Goal: Task Accomplishment & Management: Manage account settings

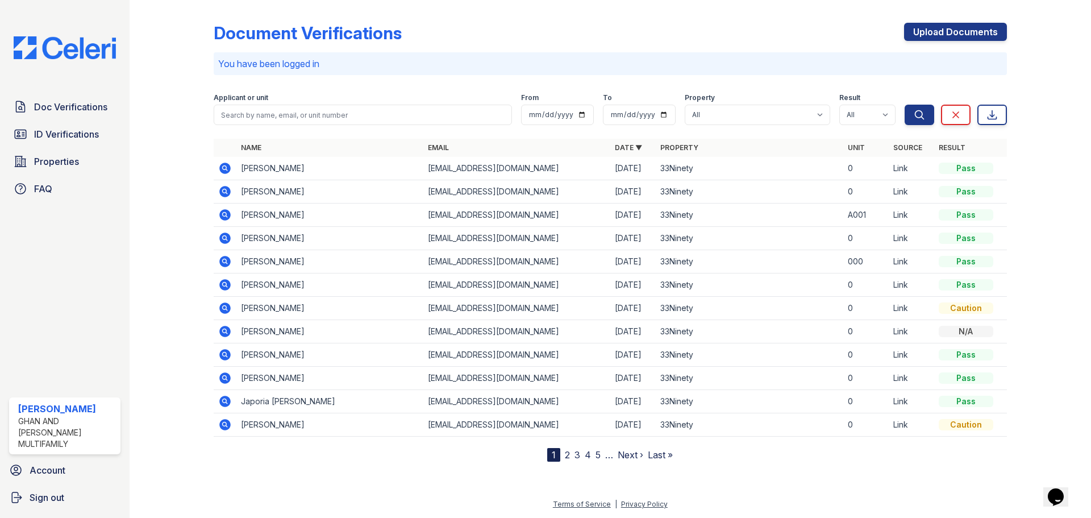
click at [565, 455] on link "2" at bounding box center [567, 454] width 5 height 11
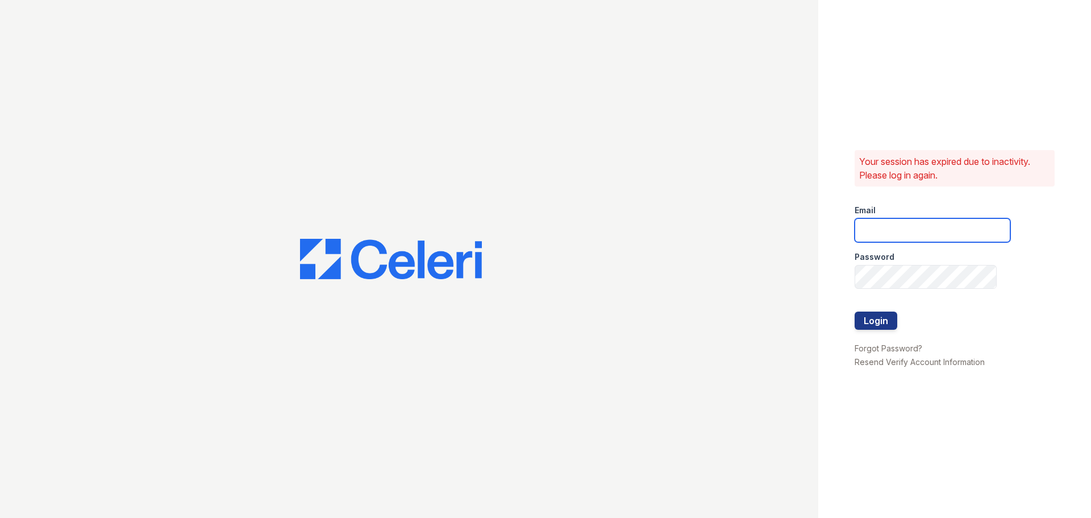
type input "[EMAIL_ADDRESS][DOMAIN_NAME]"
click at [877, 320] on button "Login" at bounding box center [875, 320] width 43 height 18
